Goal: Information Seeking & Learning: Learn about a topic

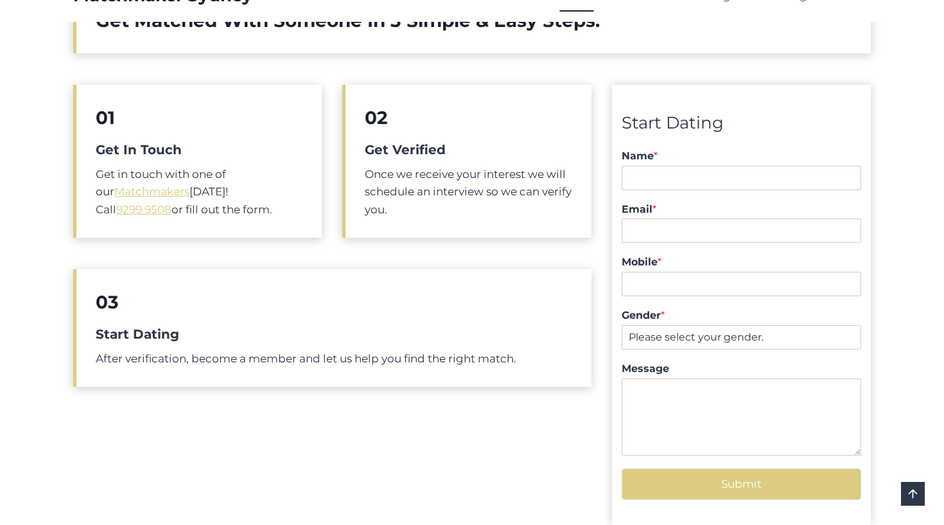
scroll to position [472, 0]
click at [289, 421] on div "01 Get In Touch Get in touch with one of our Matchmakers today! Call 9299 9508 …" at bounding box center [332, 313] width 518 height 456
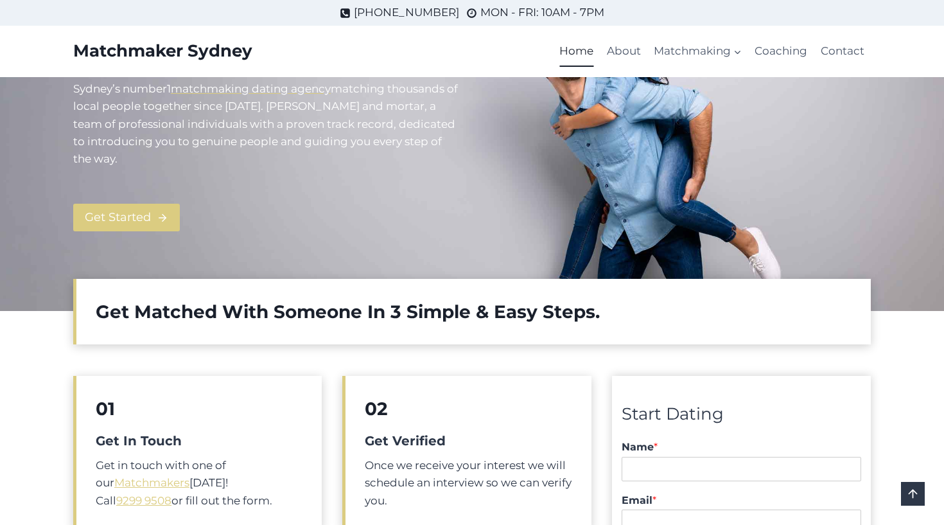
scroll to position [154, 0]
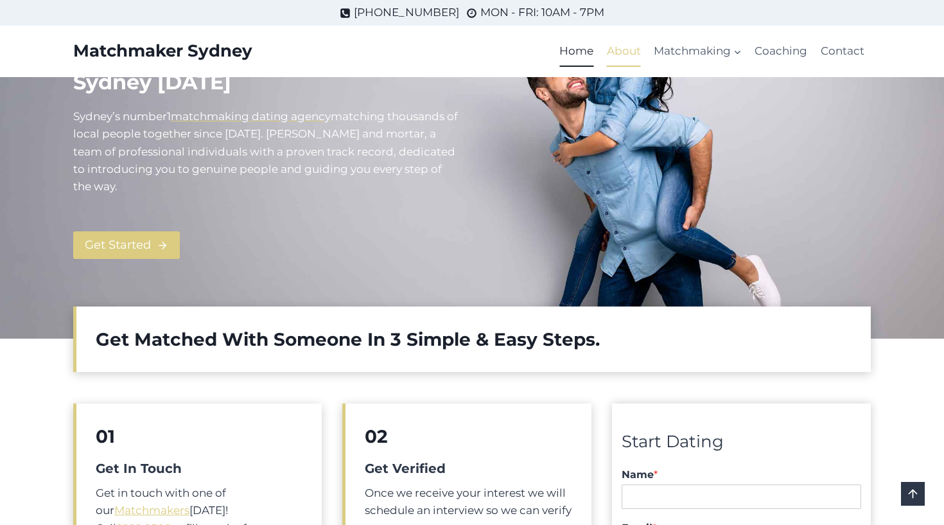
click at [631, 49] on link "About" at bounding box center [624, 51] width 47 height 31
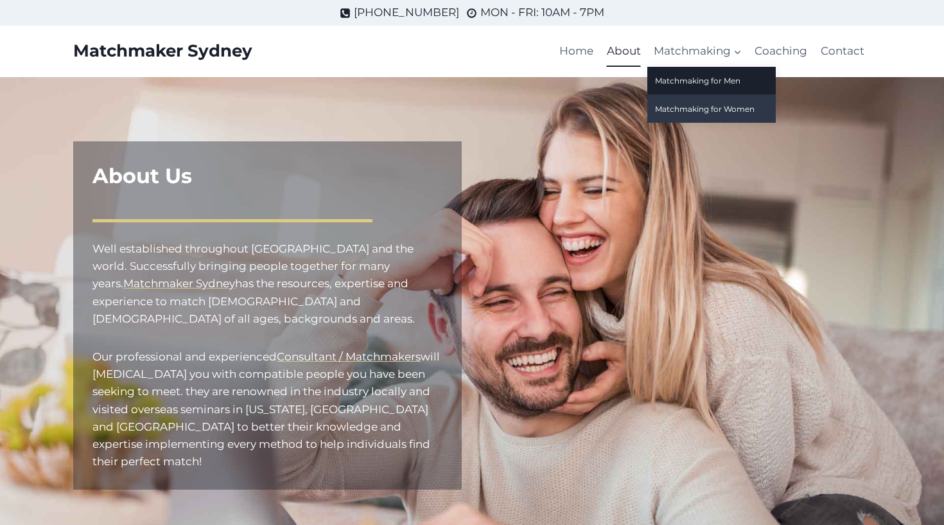
click at [746, 106] on link "Matchmaking for Women" at bounding box center [712, 109] width 128 height 28
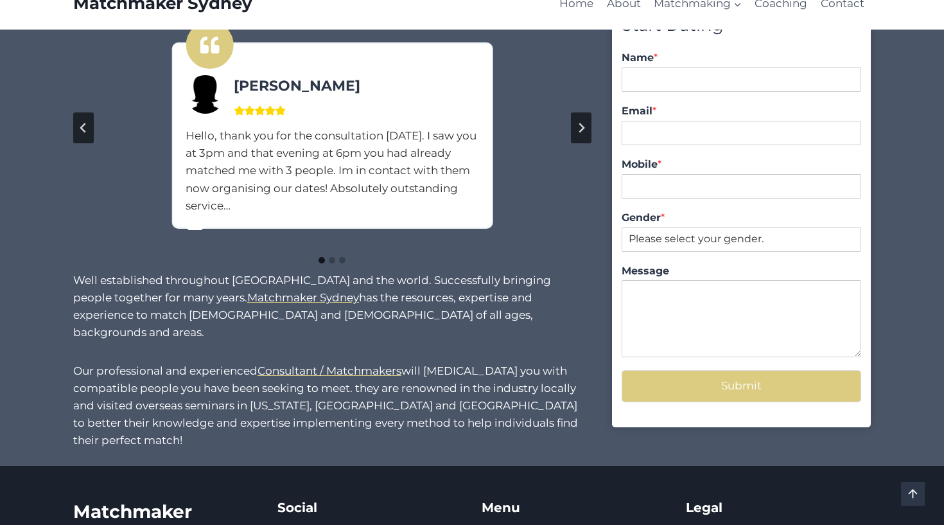
scroll to position [1044, 0]
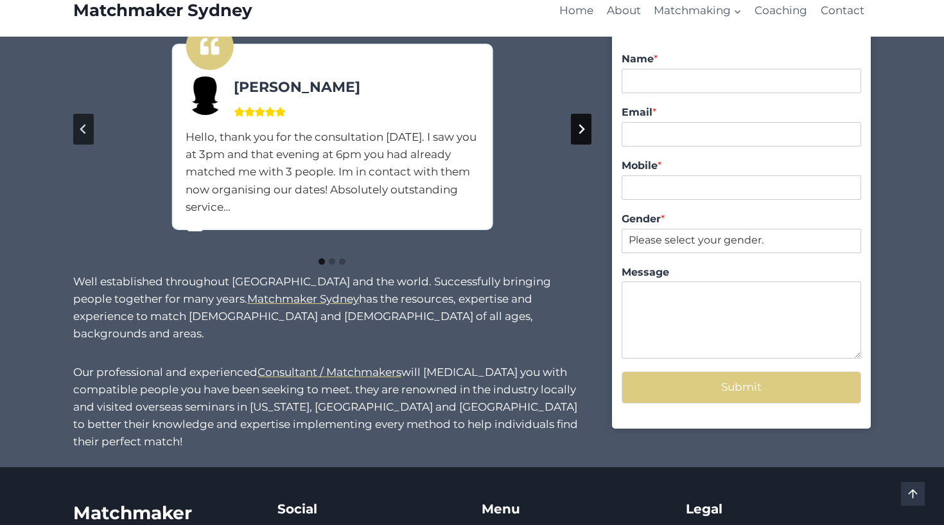
click at [586, 124] on icon "Next slide" at bounding box center [581, 129] width 10 height 10
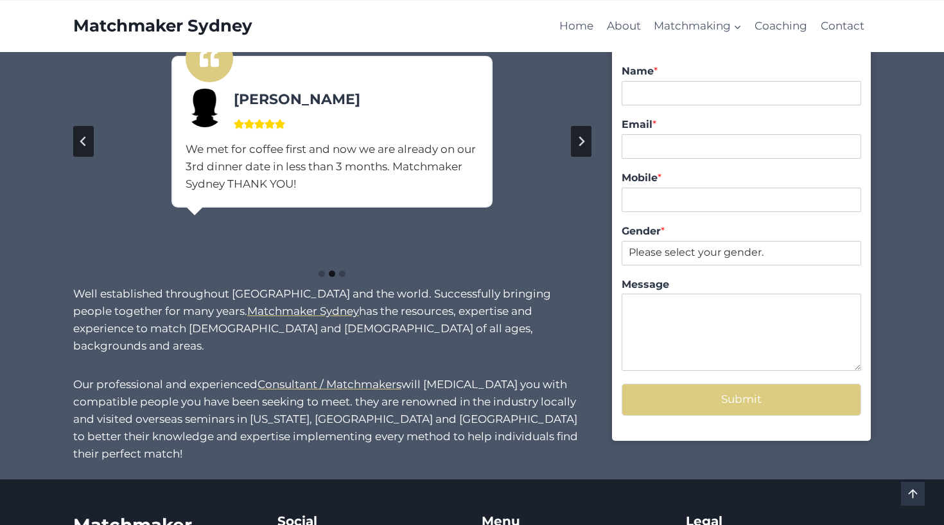
scroll to position [1028, 0]
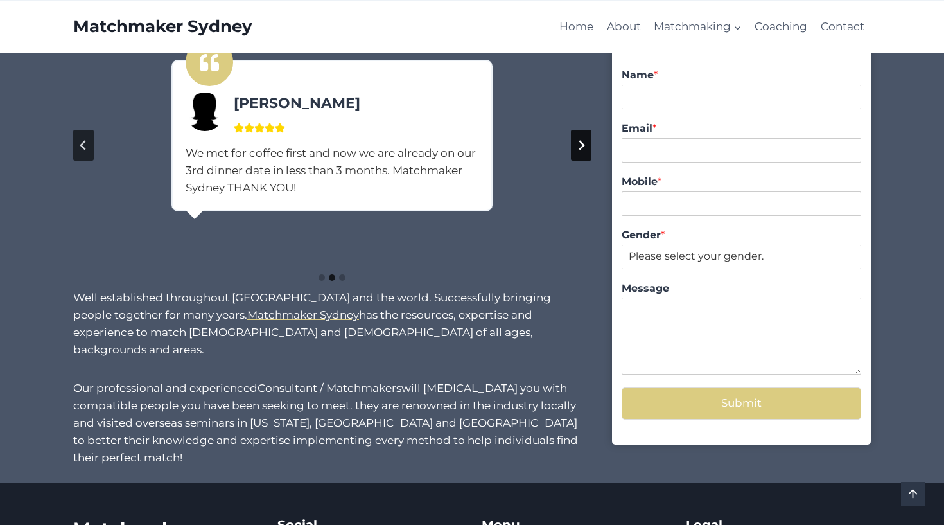
click at [582, 141] on icon "Next slide" at bounding box center [582, 146] width 6 height 10
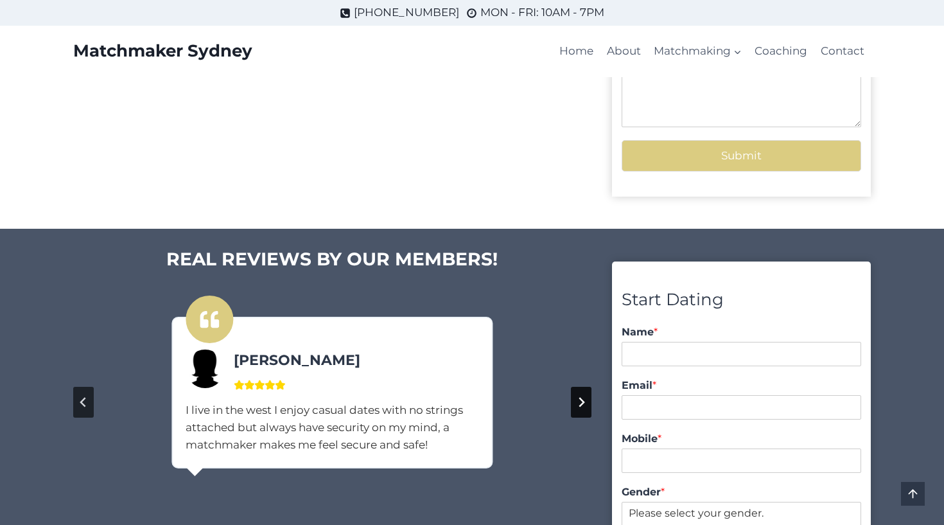
scroll to position [770, 0]
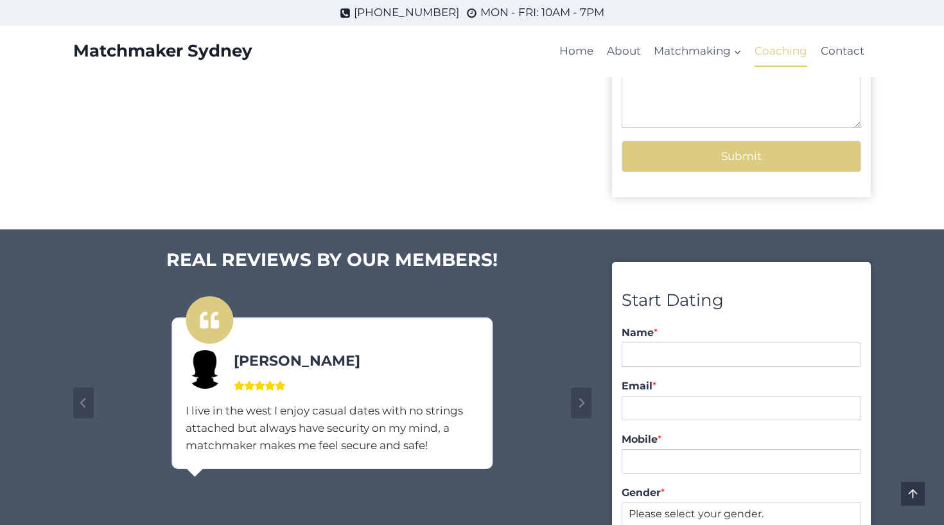
click at [786, 50] on link "Coaching" at bounding box center [781, 51] width 66 height 31
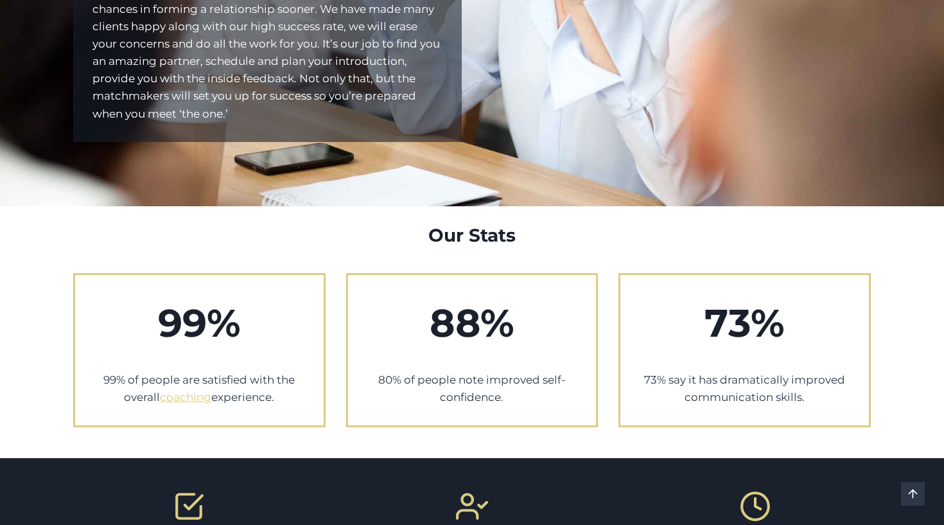
scroll to position [432, 0]
